Goal: Browse casually

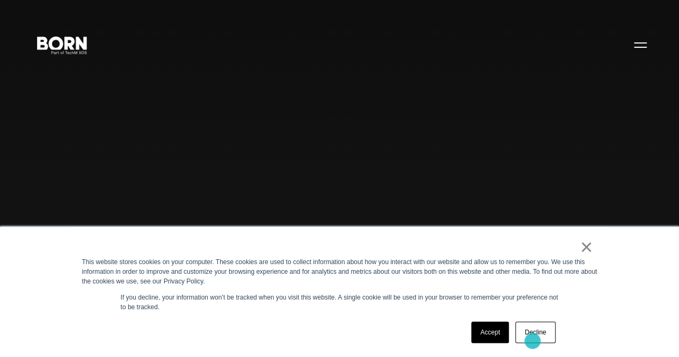
click at [532, 341] on link "Decline" at bounding box center [535, 332] width 40 height 21
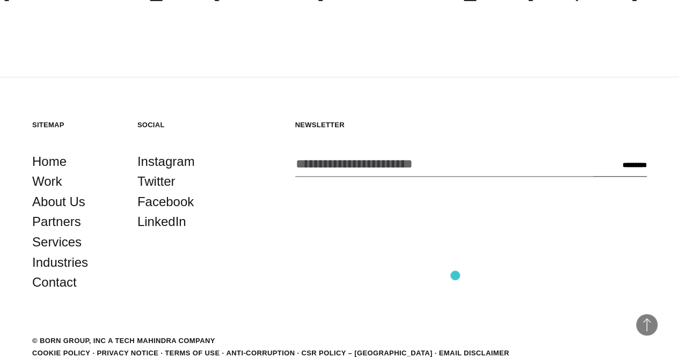
scroll to position [2663, 0]
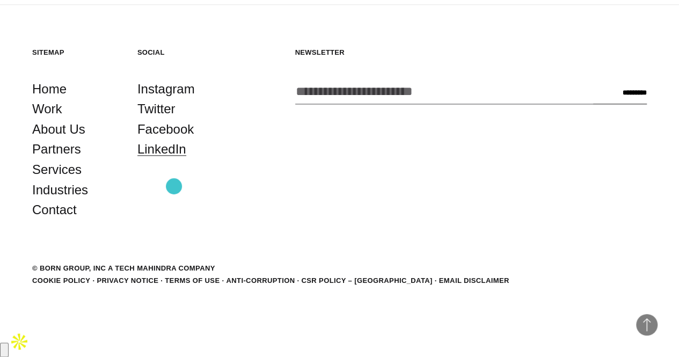
click at [174, 159] on link "LinkedIn" at bounding box center [161, 149] width 49 height 20
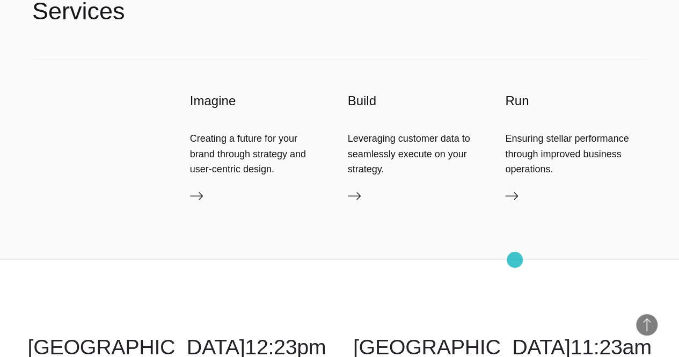
scroll to position [2201, 0]
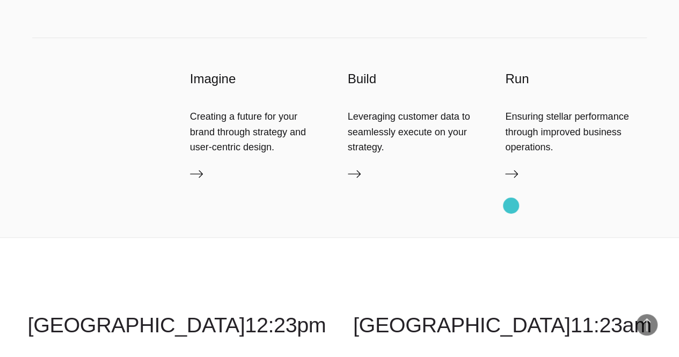
click at [511, 180] on icon at bounding box center [511, 173] width 13 height 13
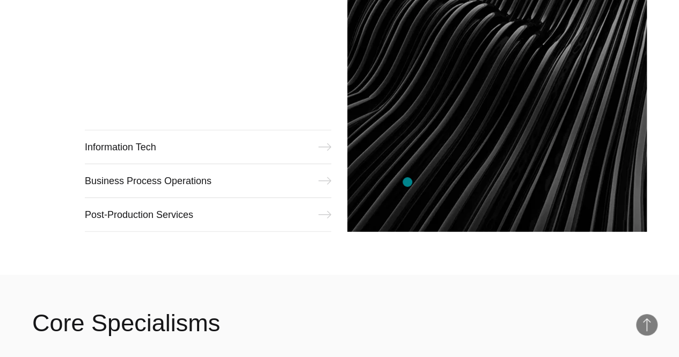
scroll to position [1377, 0]
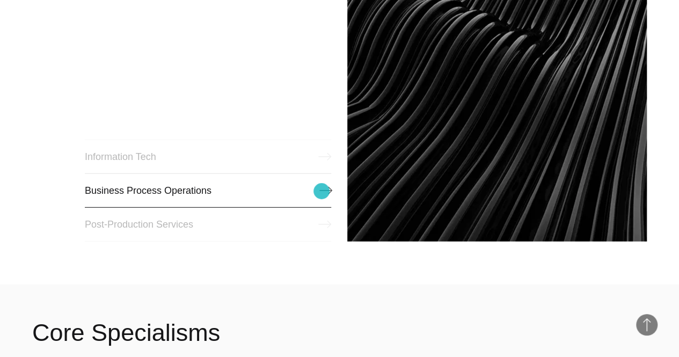
click at [322, 191] on link "Business Process Operations" at bounding box center [208, 190] width 247 height 34
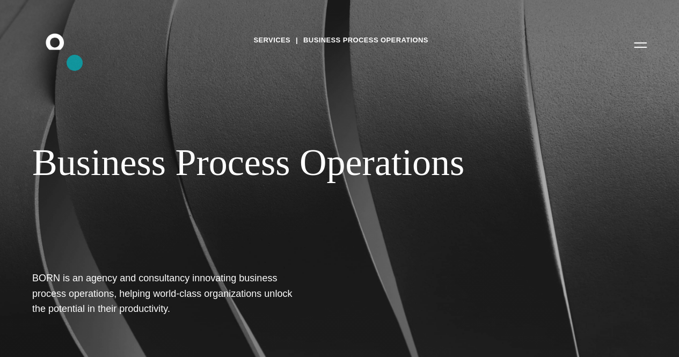
click at [75, 59] on icon ".st0{display:none;} .st1{display:inline;} .st2{font-family:'HelveticaNeue-Mediu…" at bounding box center [62, 45] width 69 height 28
